Goal: Browse casually

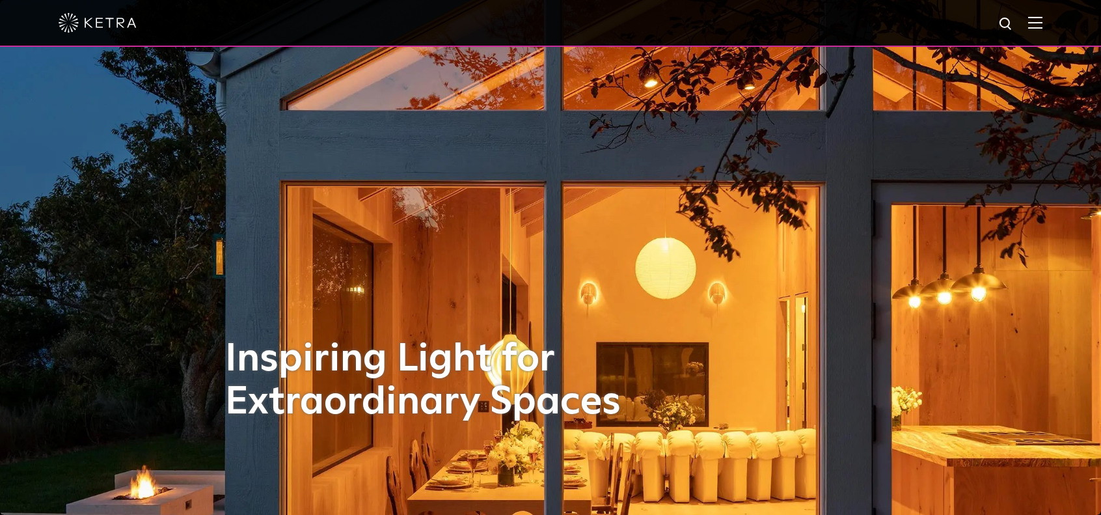
scroll to position [65, 0]
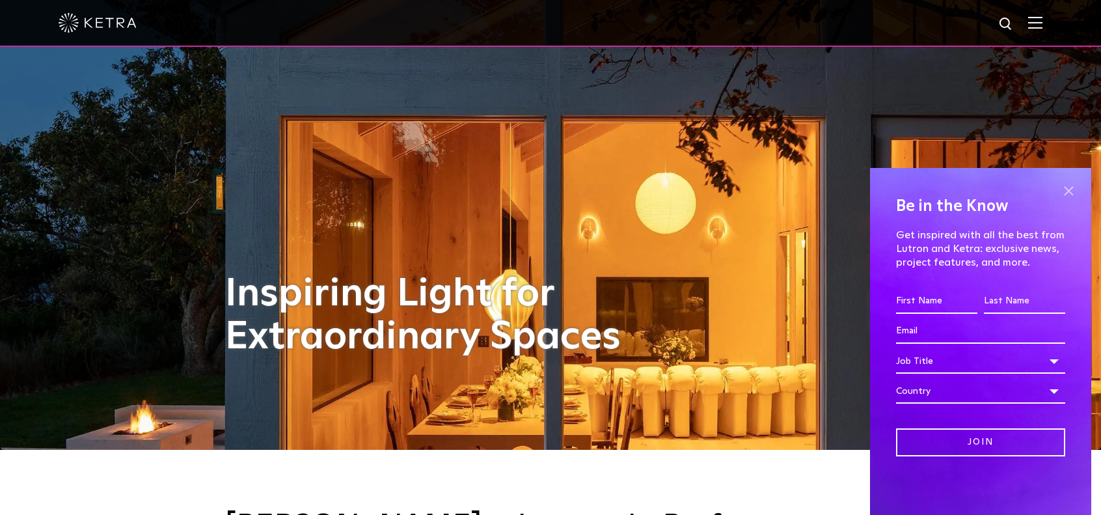
click at [1068, 189] on span at bounding box center [1068, 191] width 20 height 20
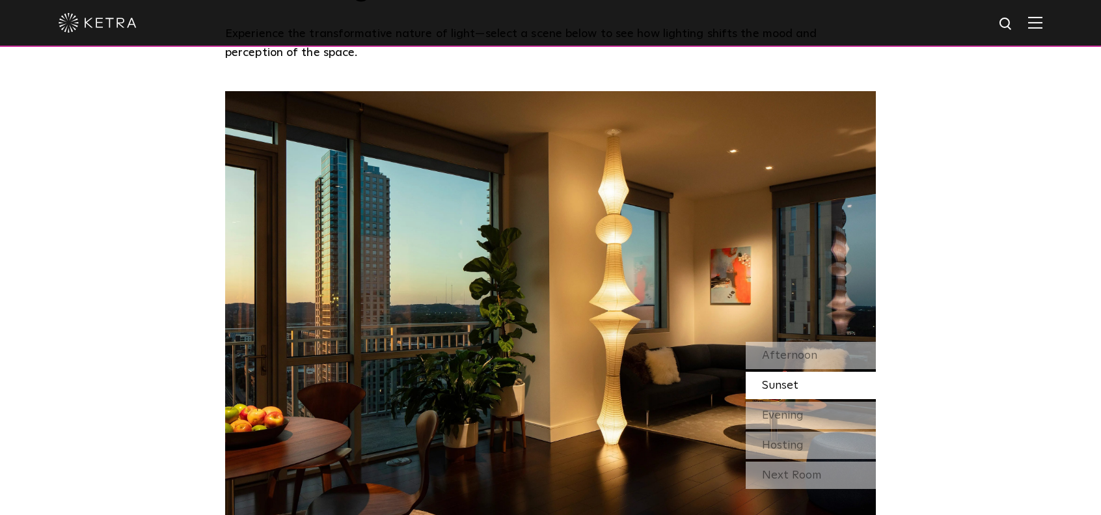
scroll to position [1106, 0]
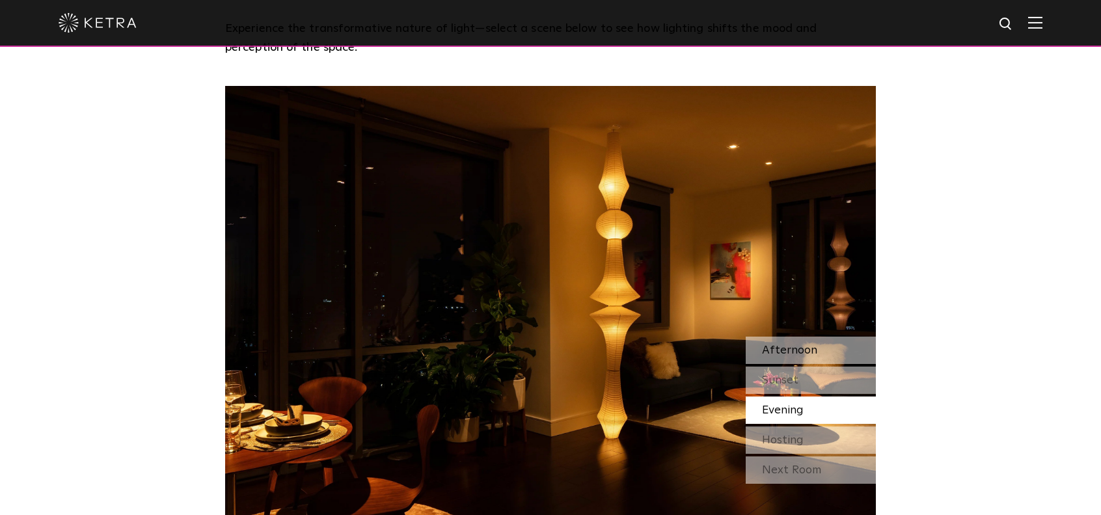
click at [779, 344] on span "Afternoon" at bounding box center [789, 350] width 55 height 12
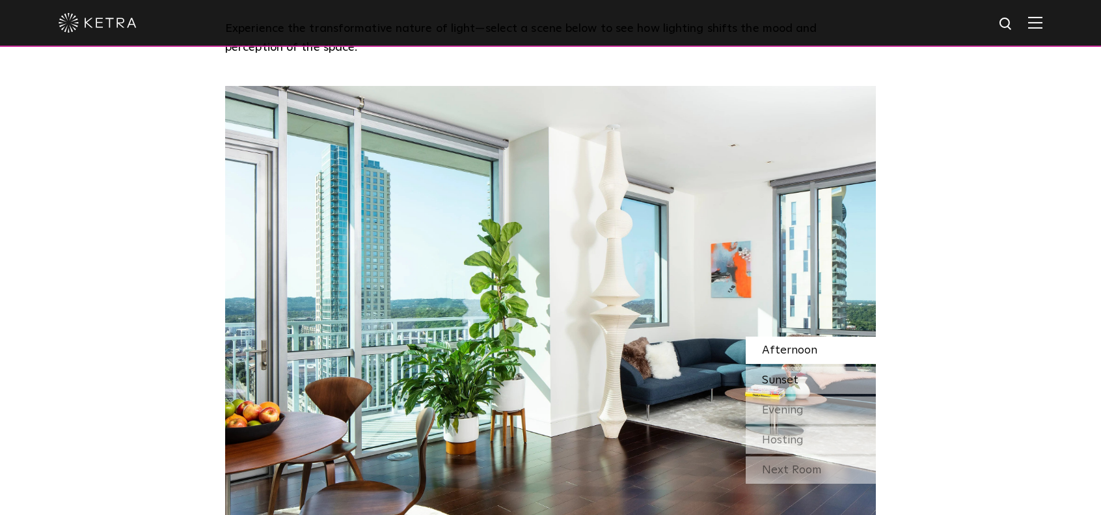
click at [787, 374] on span "Sunset" at bounding box center [780, 380] width 36 height 12
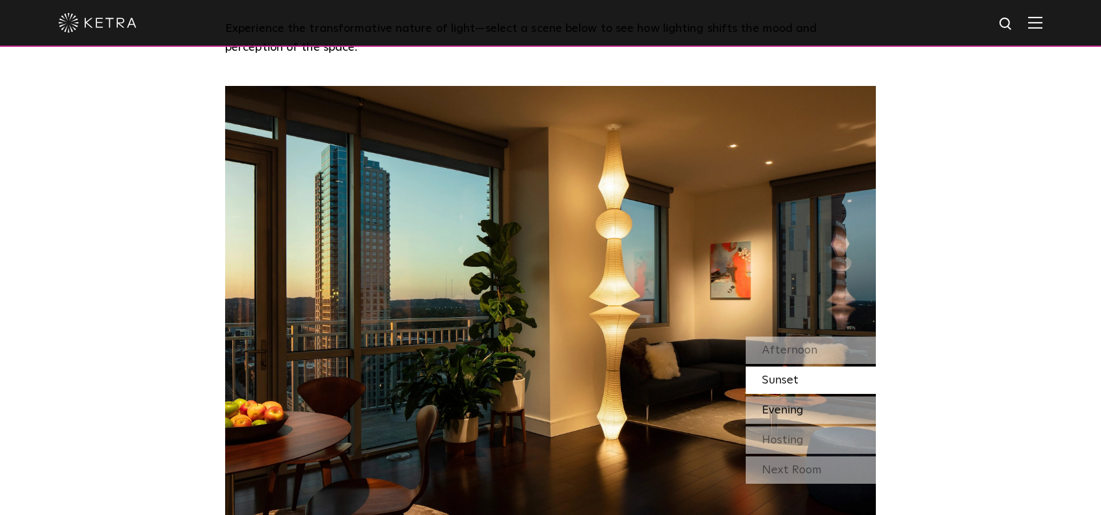
click at [786, 404] on span "Evening" at bounding box center [783, 410] width 42 height 12
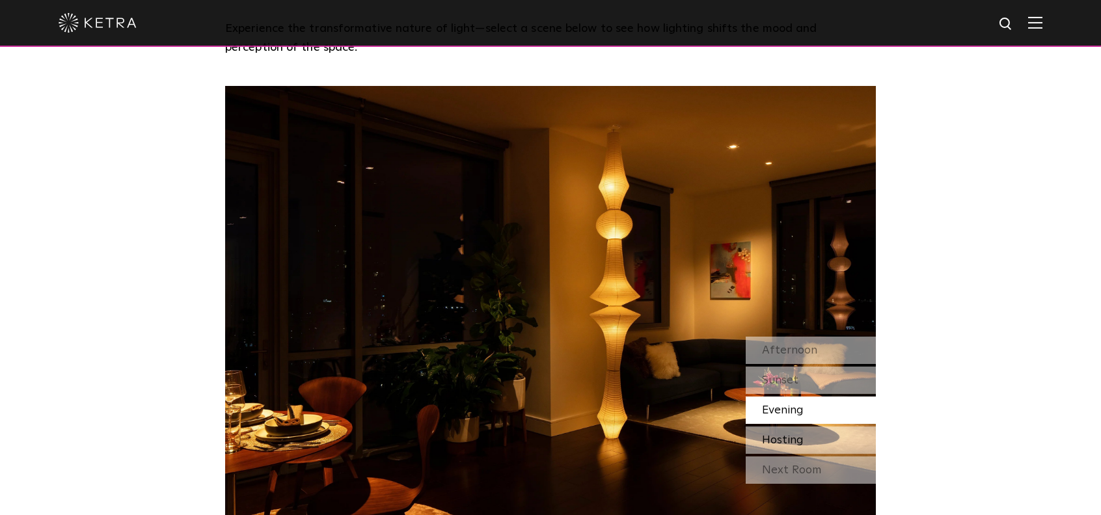
click at [784, 434] on span "Hosting" at bounding box center [783, 440] width 42 height 12
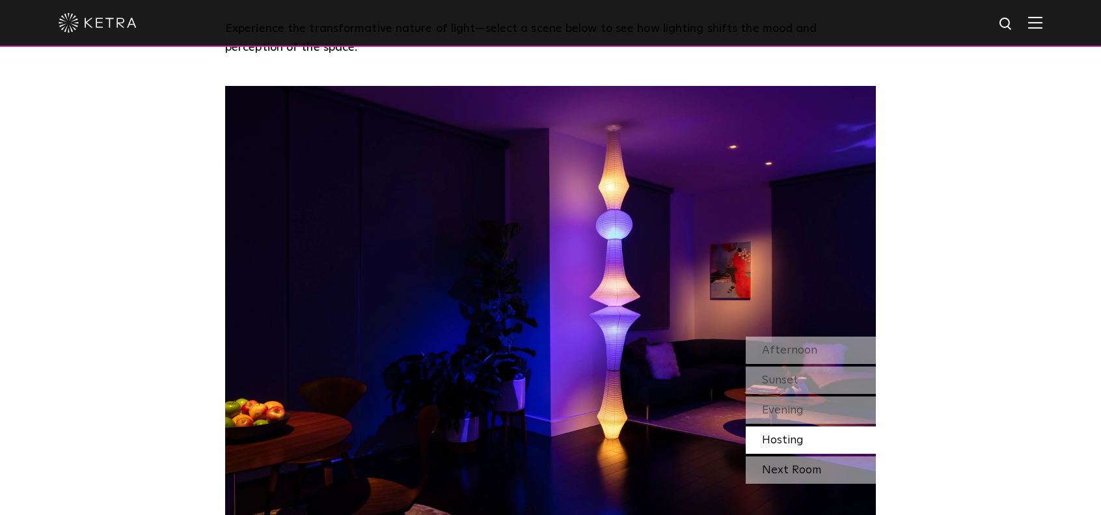
click at [788, 456] on div "Next Room" at bounding box center [811, 469] width 130 height 27
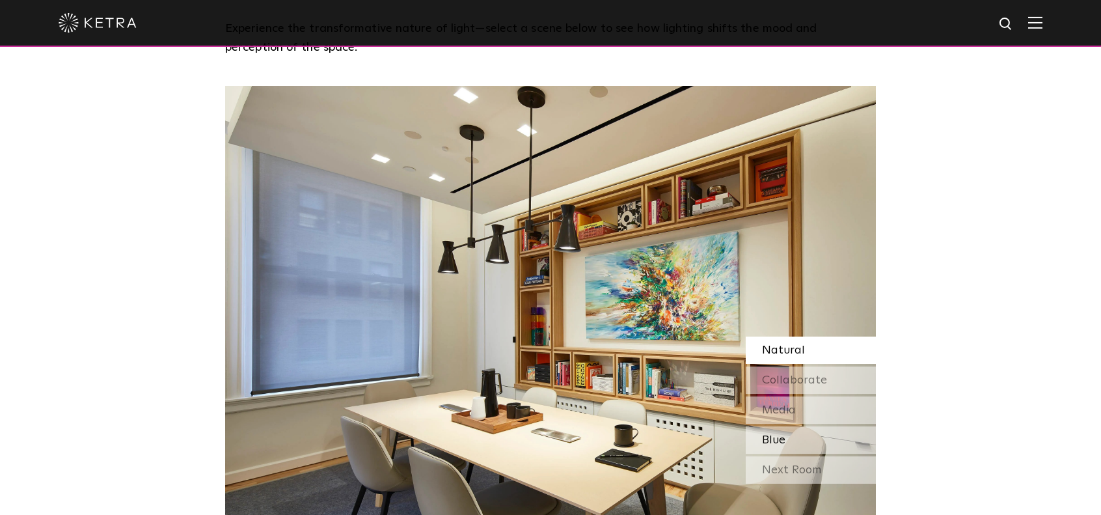
click at [774, 434] on span "Blue" at bounding box center [773, 440] width 23 height 12
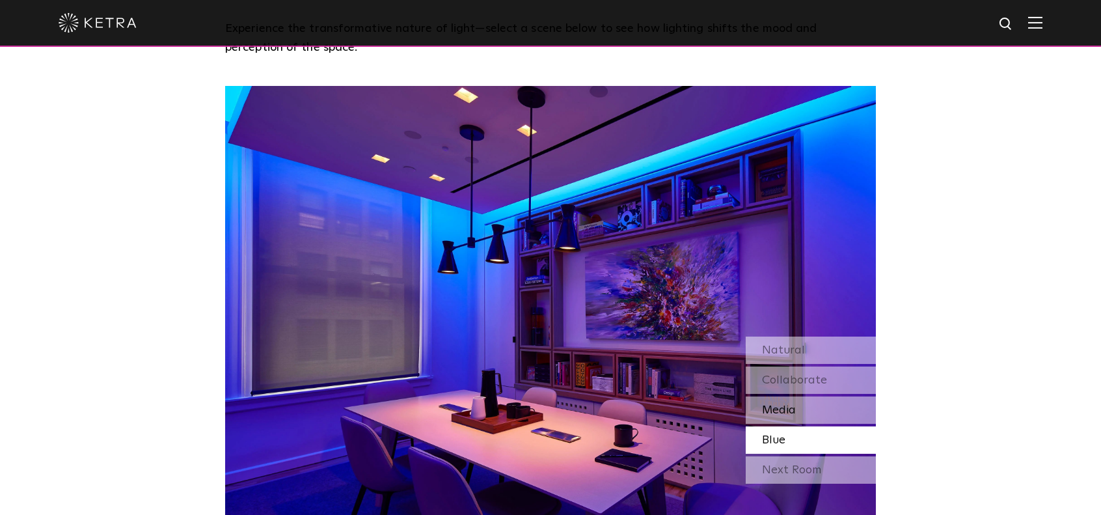
click at [779, 404] on span "Media" at bounding box center [779, 410] width 34 height 12
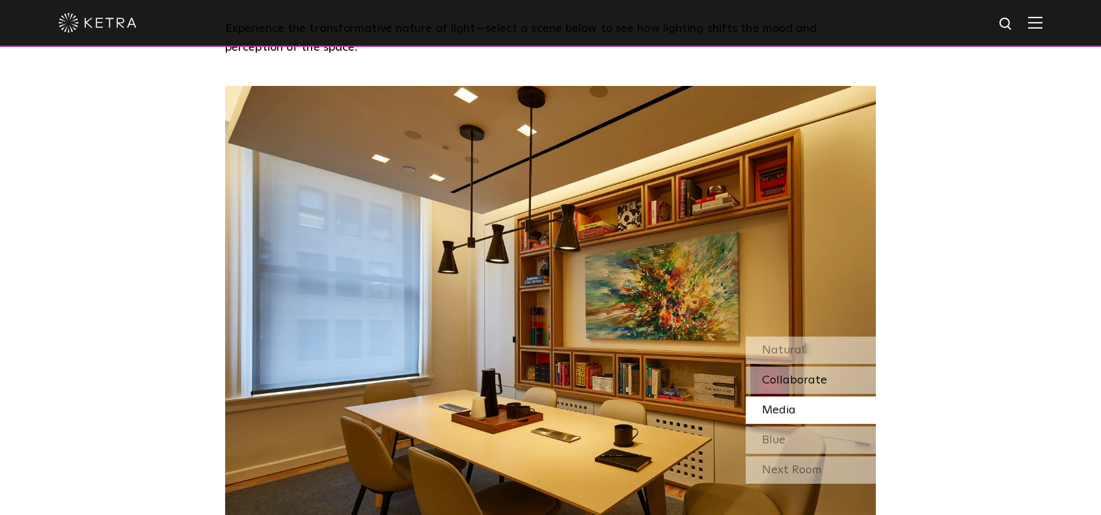
click at [775, 374] on span "Collaborate" at bounding box center [794, 380] width 65 height 12
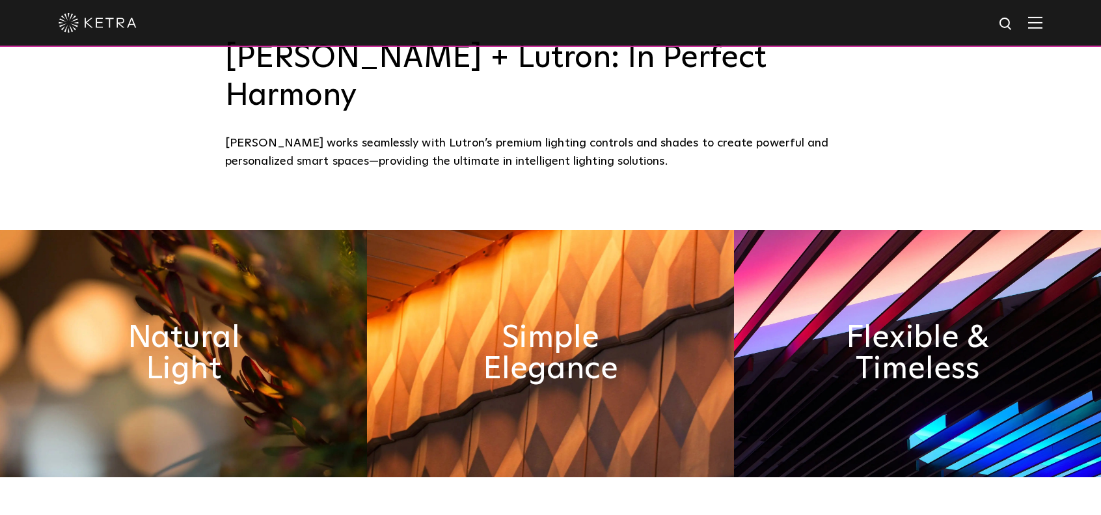
scroll to position [520, 0]
